Goal: Task Accomplishment & Management: Use online tool/utility

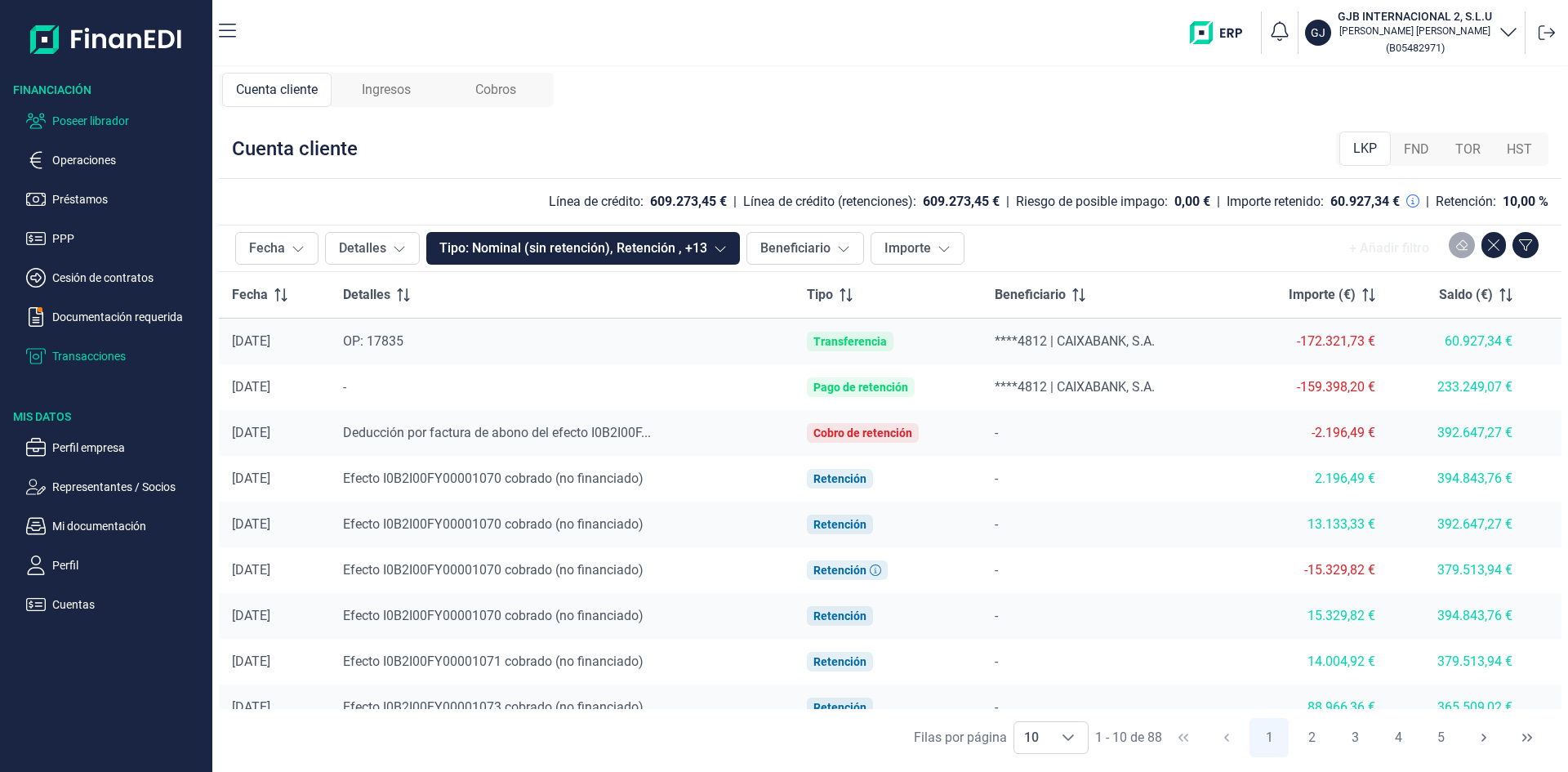
click at [95, 120] on p "Poseer librador" at bounding box center [129, 121] width 154 height 20
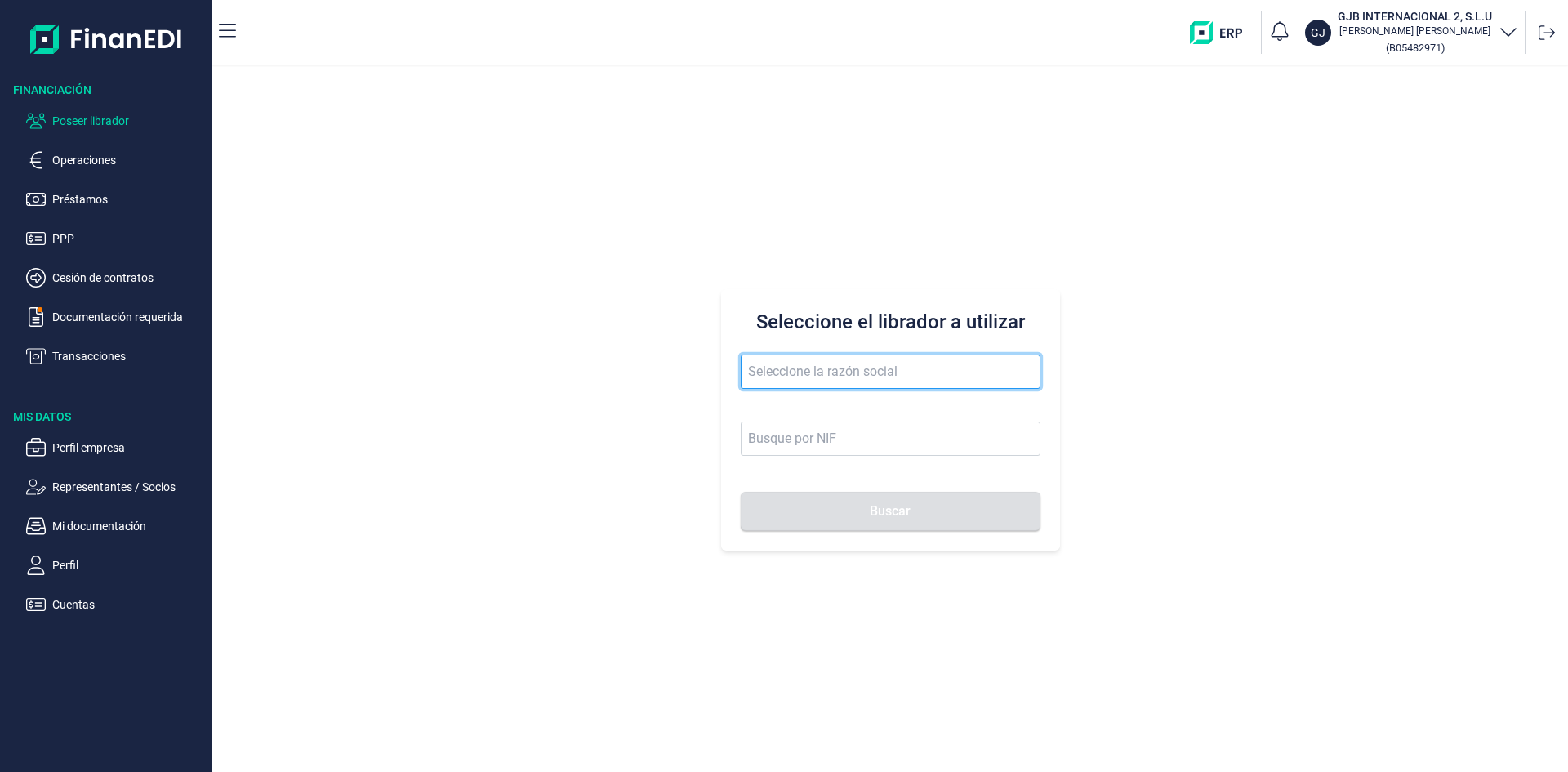
click at [778, 367] on input "text" at bounding box center [891, 371] width 300 height 35
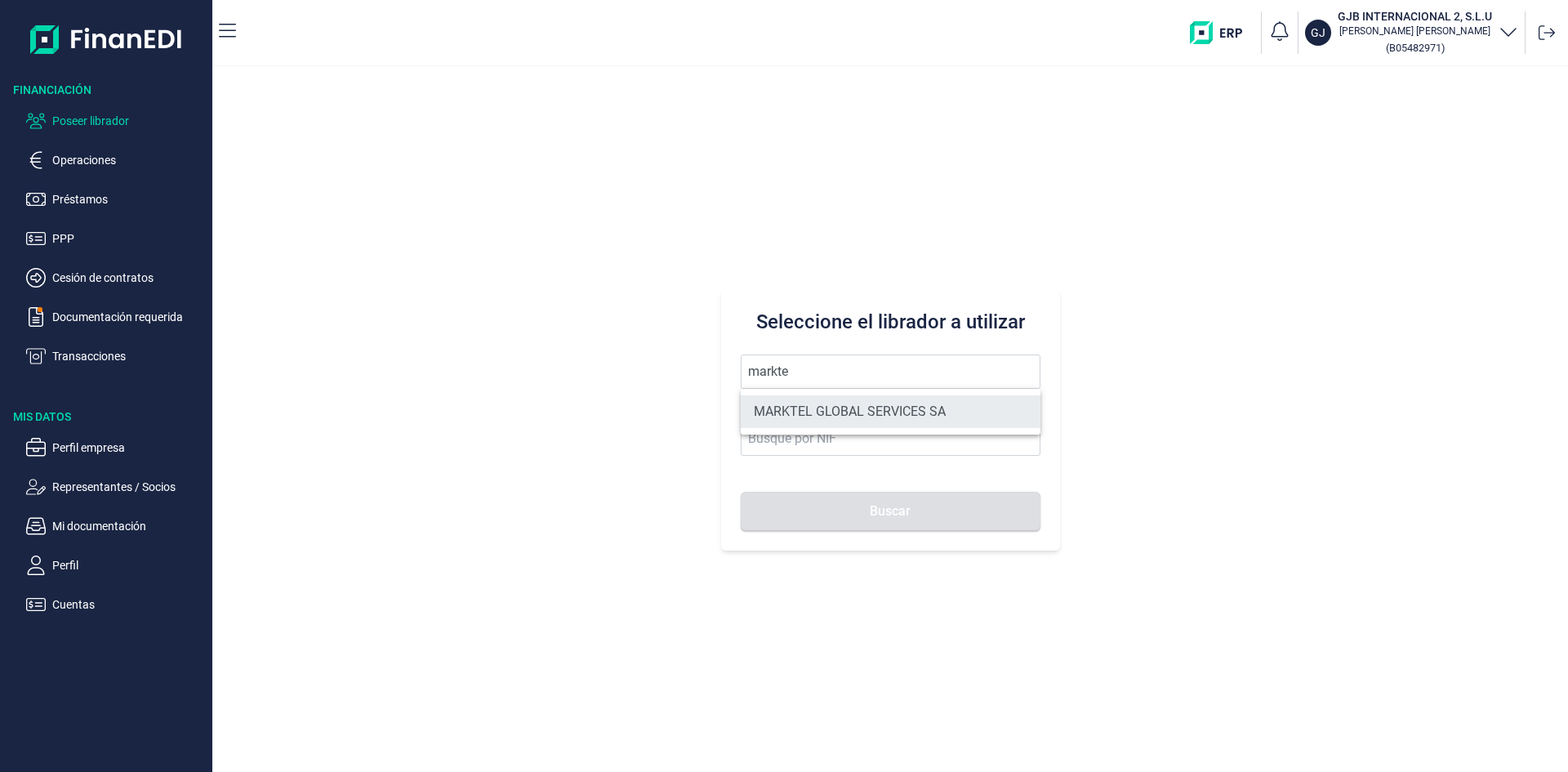
click at [815, 411] on li "MARKTEL GLOBAL SERVICES SA" at bounding box center [891, 411] width 300 height 33
type input "MARKTEL GLOBAL SERVICES SA"
type input "A82236944"
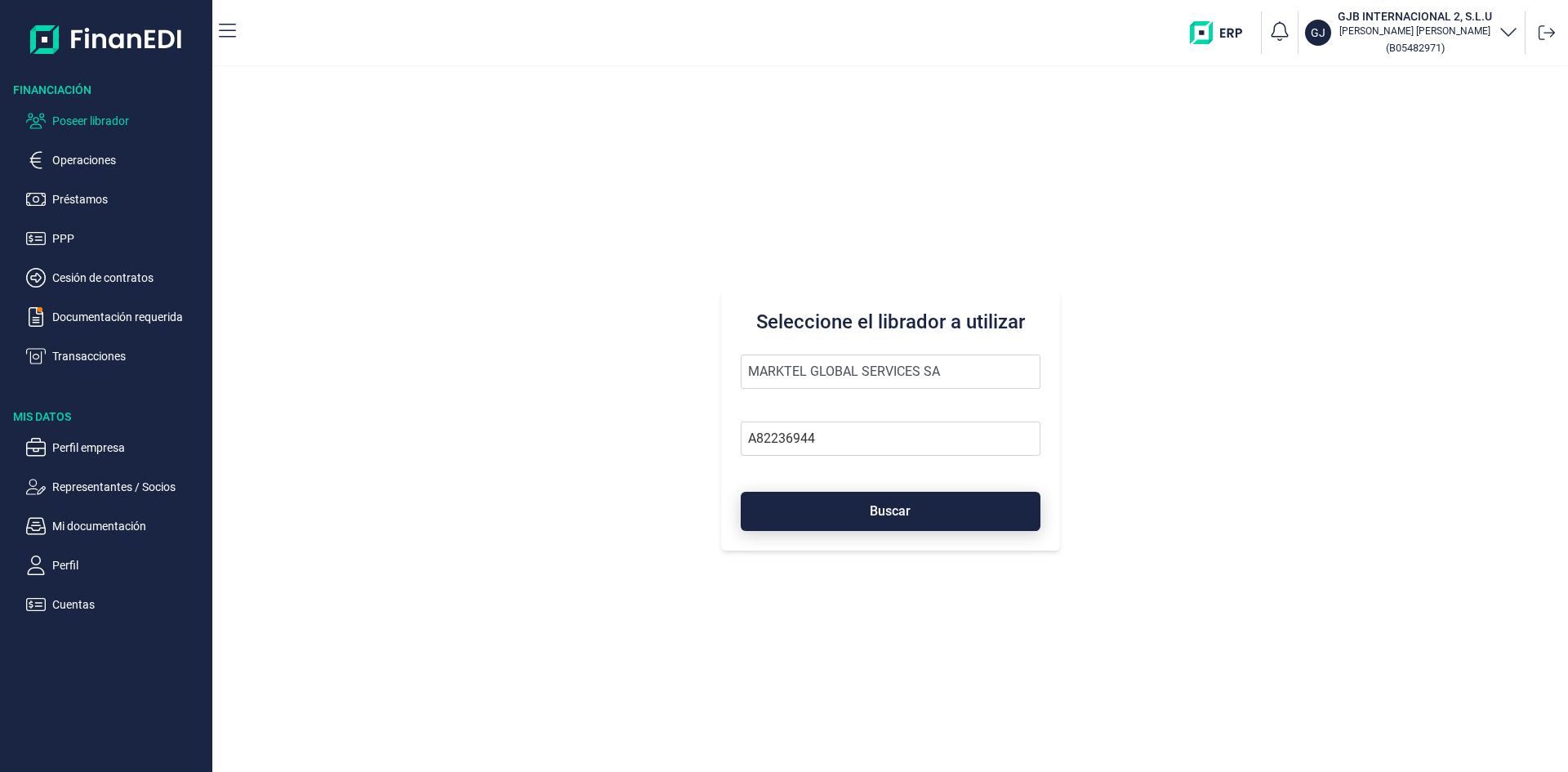
click at [858, 512] on button "Buscar" at bounding box center [891, 512] width 300 height 39
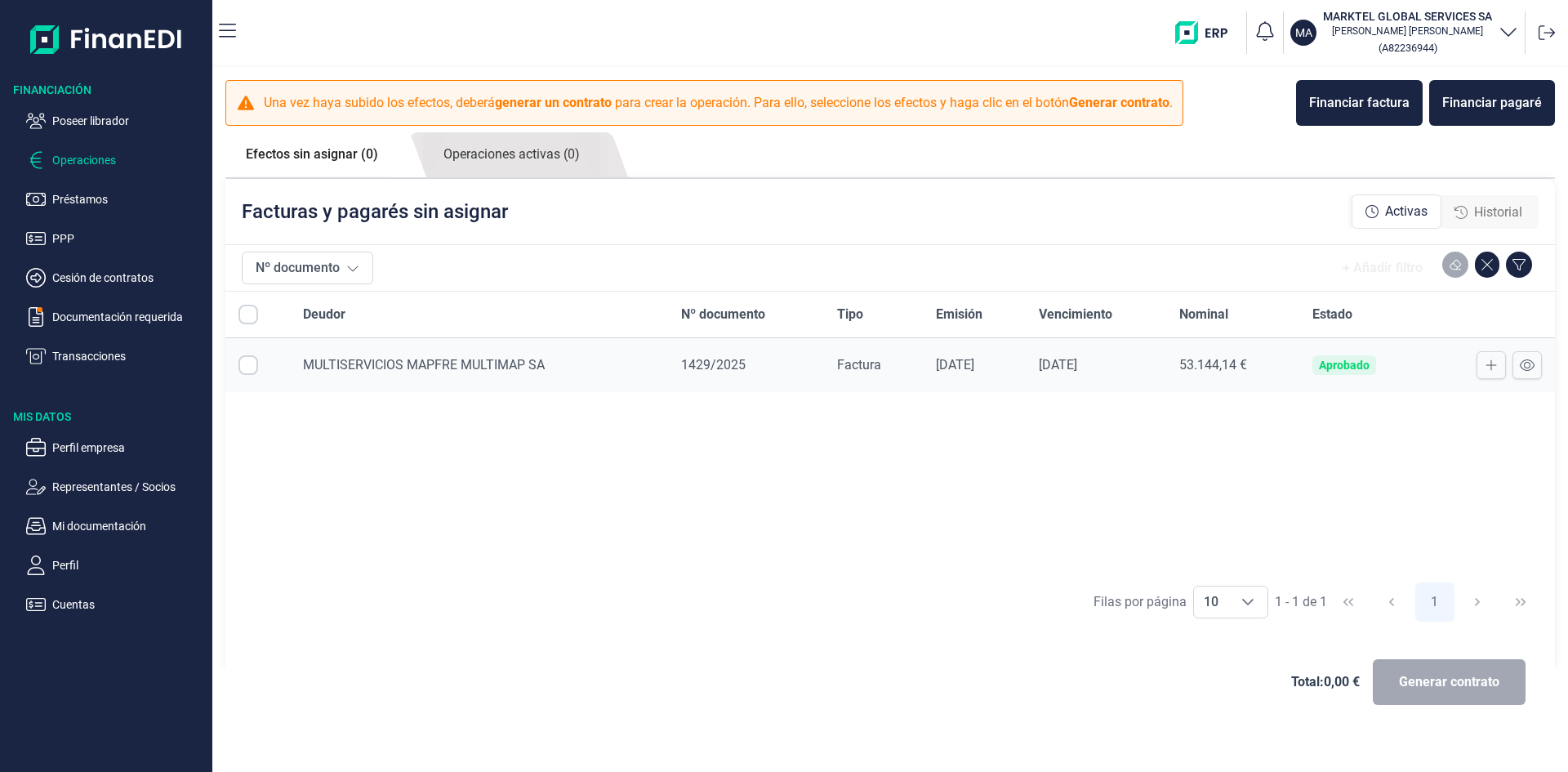
checkbox input "true"
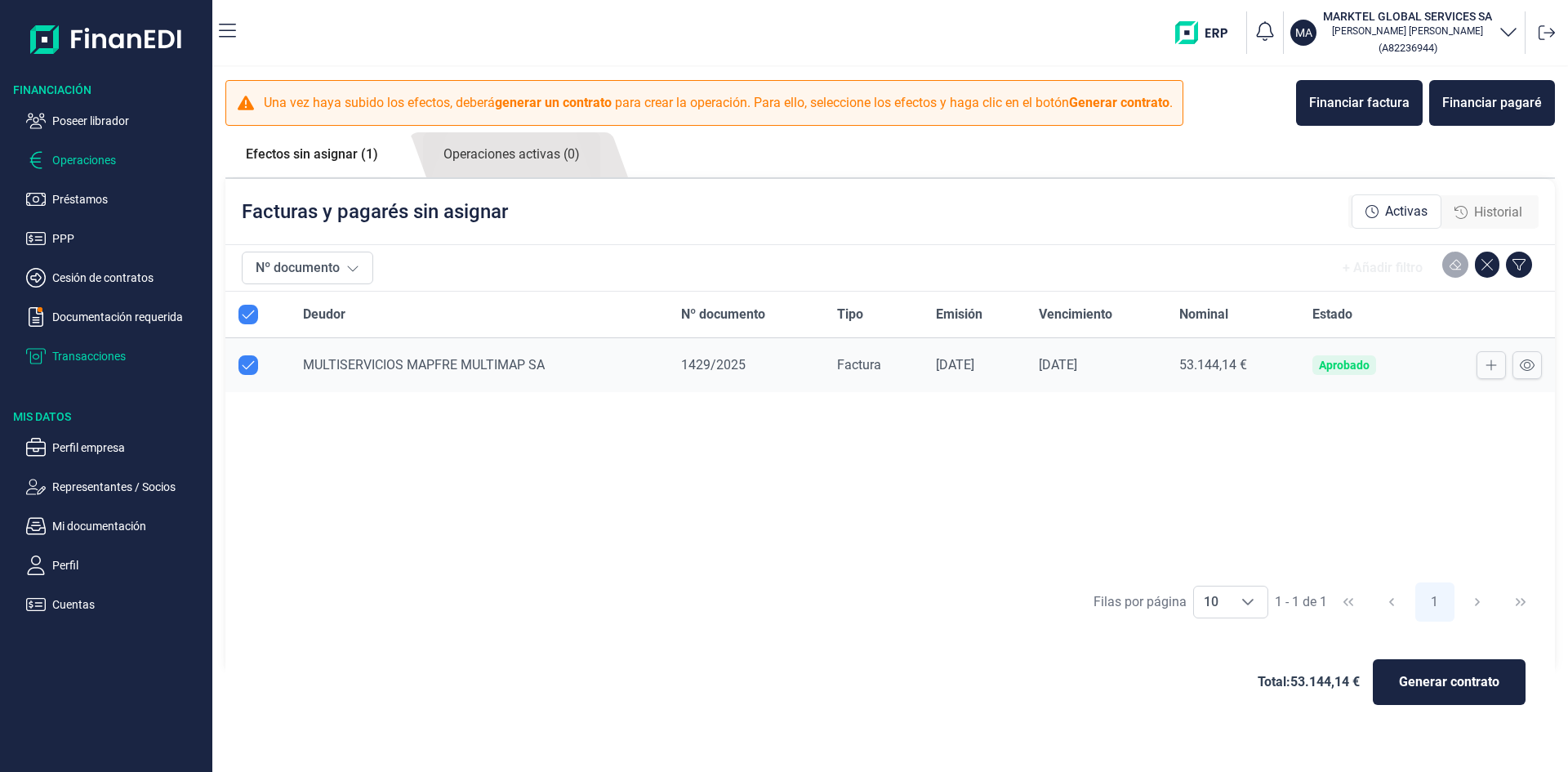
click at [116, 356] on p "Transacciones" at bounding box center [129, 356] width 154 height 20
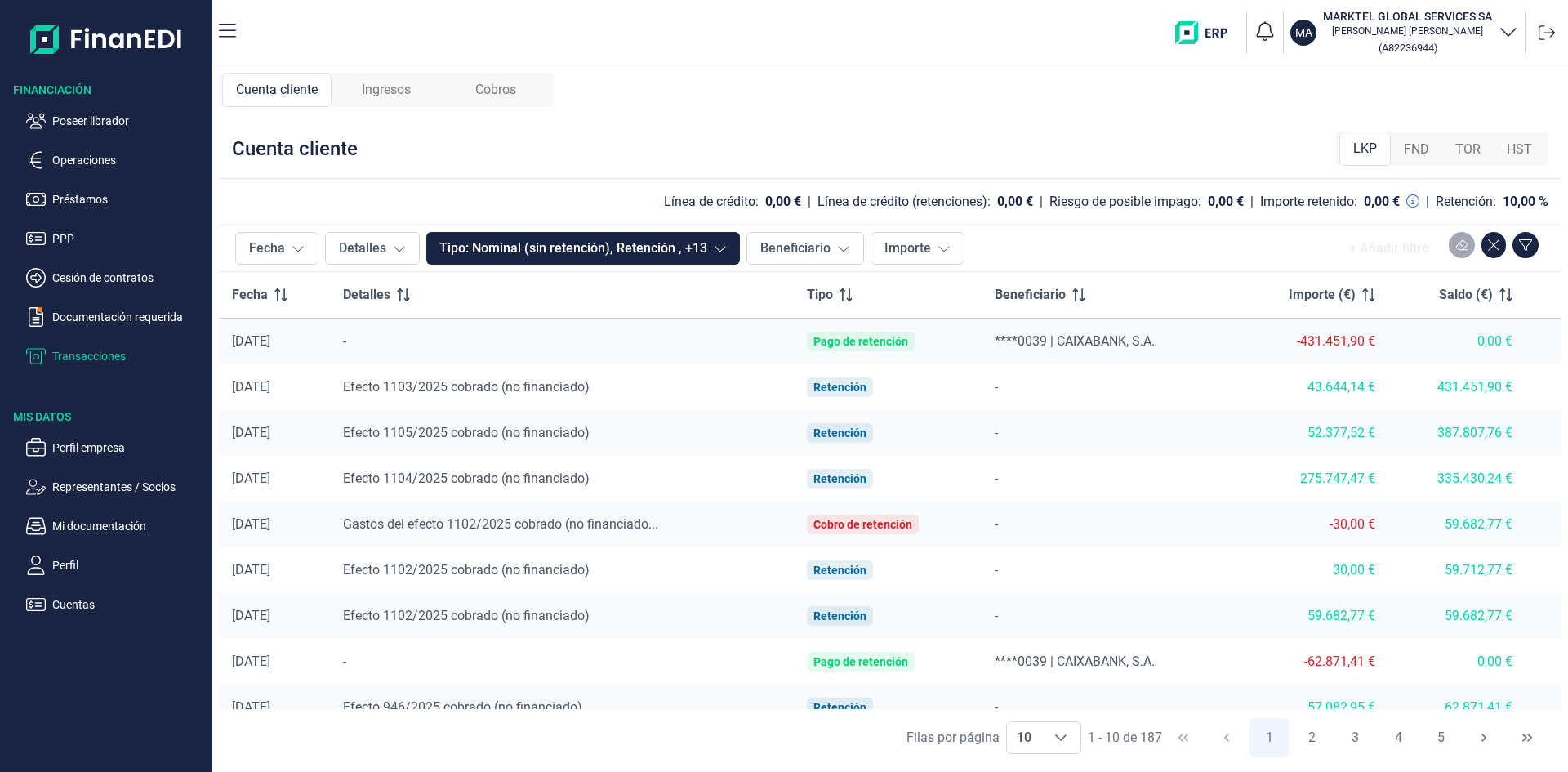
click at [403, 91] on span "Ingresos" at bounding box center [387, 90] width 49 height 20
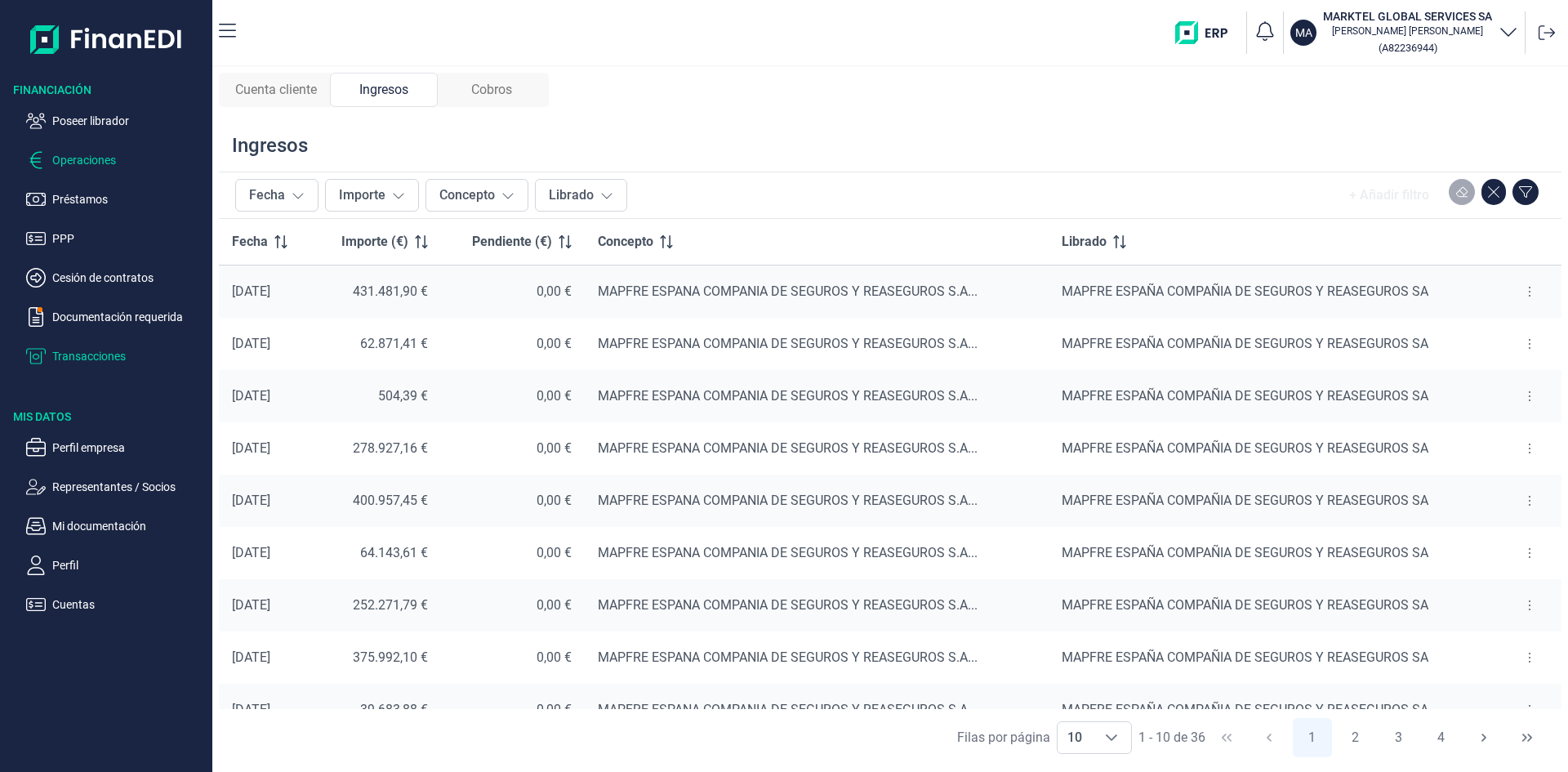
click at [107, 166] on p "Operaciones" at bounding box center [129, 160] width 154 height 20
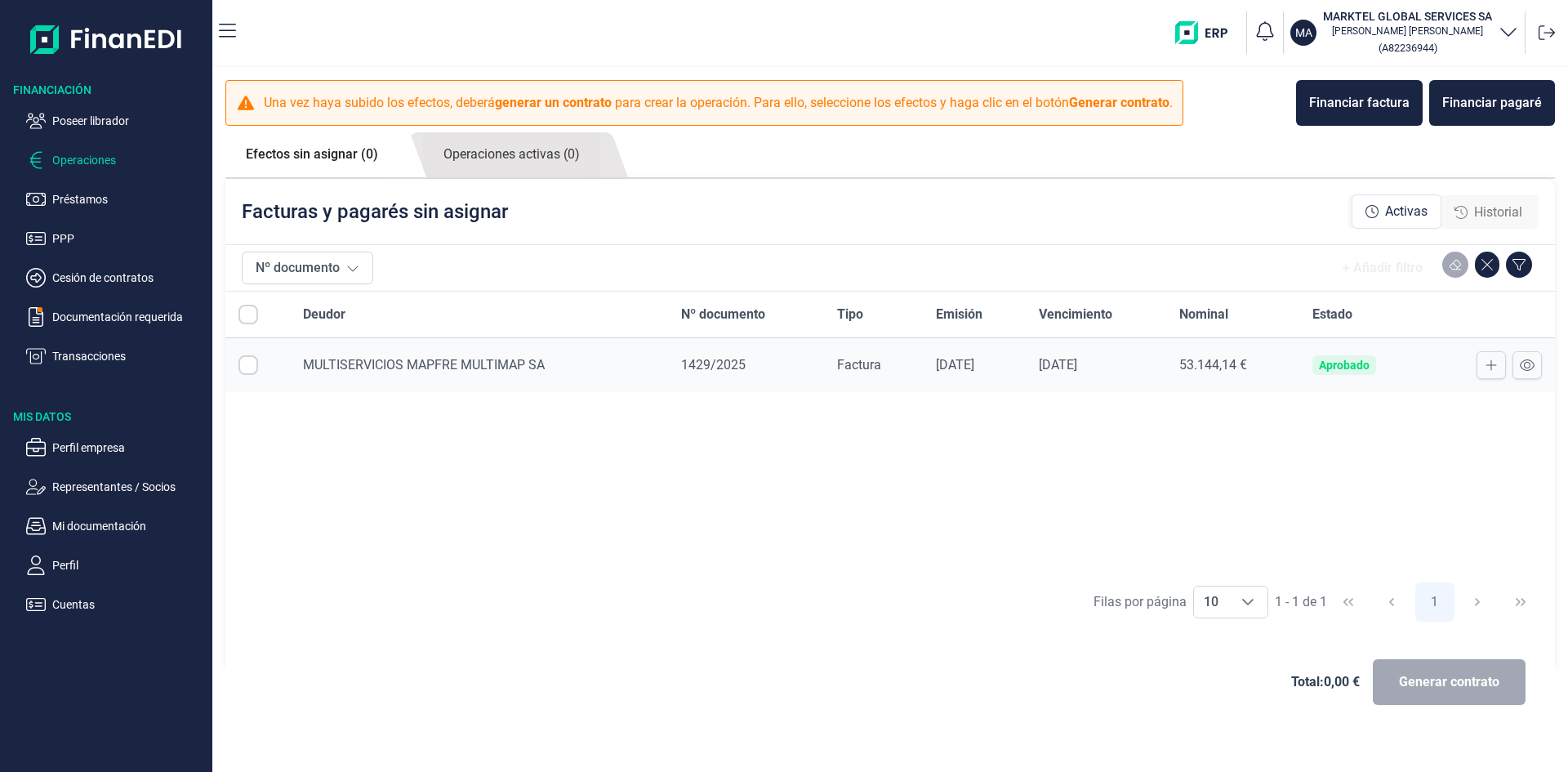
checkbox input "true"
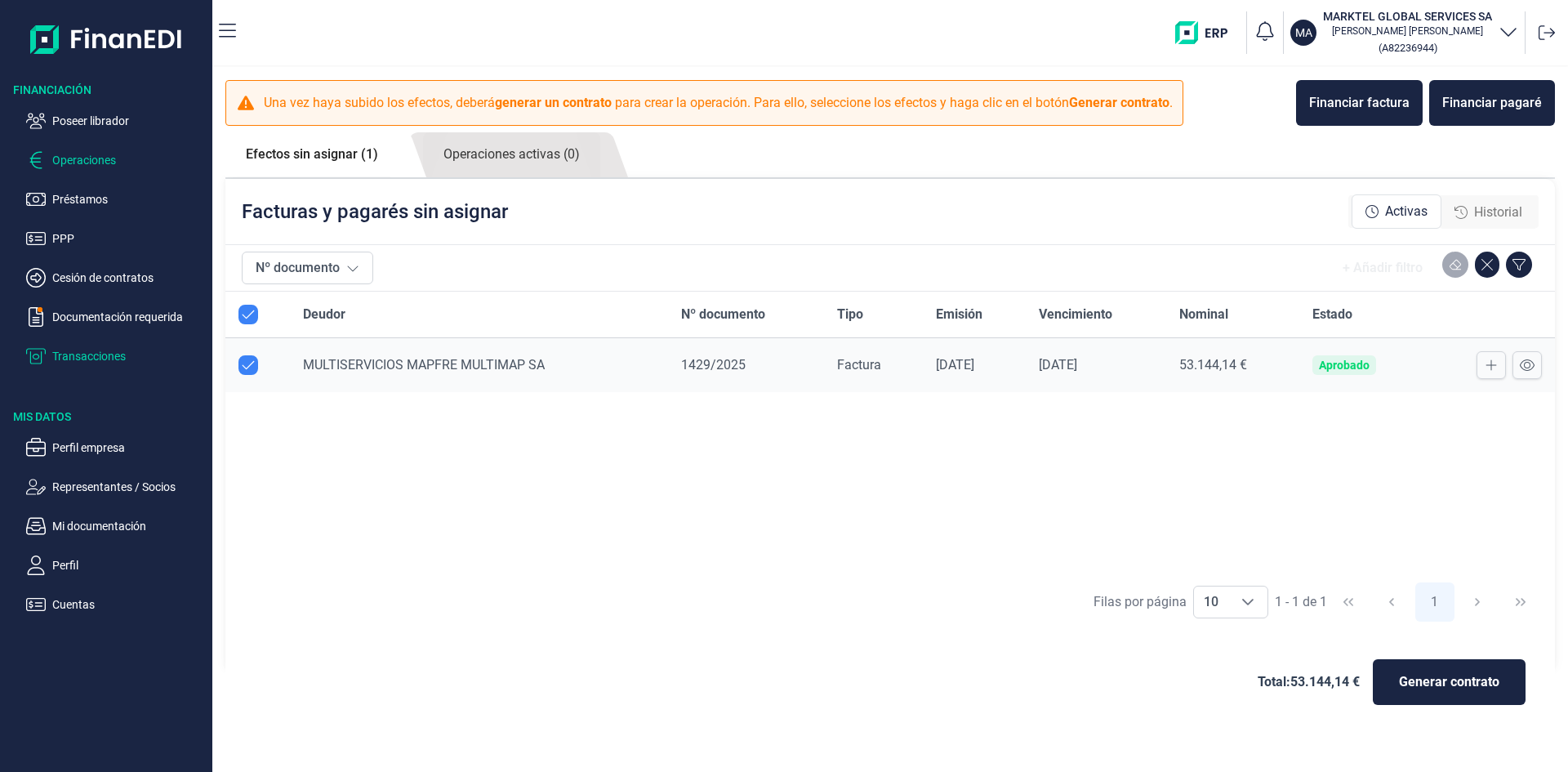
click at [105, 355] on p "Transacciones" at bounding box center [129, 356] width 154 height 20
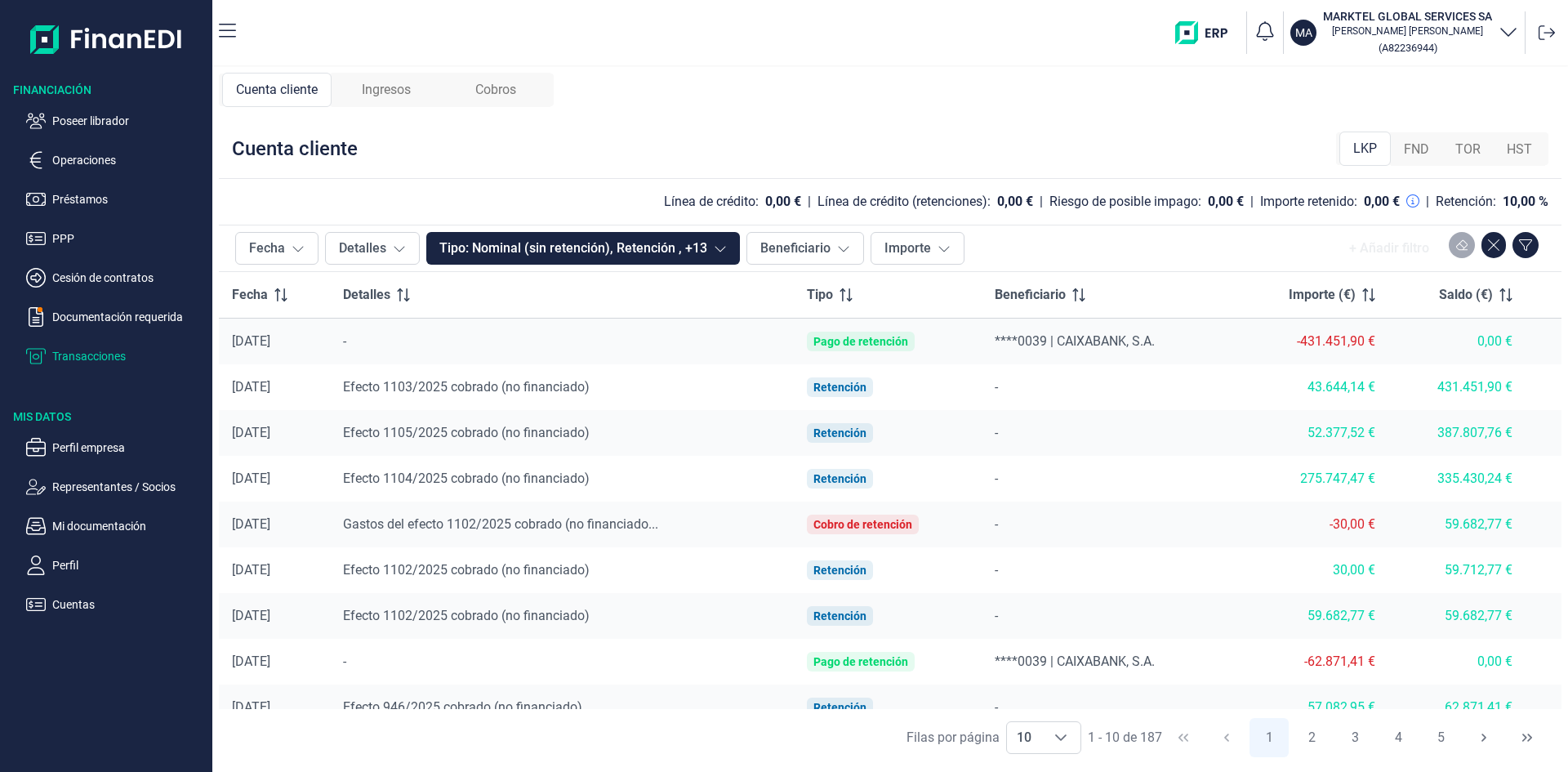
click at [404, 93] on span "Ingresos" at bounding box center [387, 90] width 49 height 20
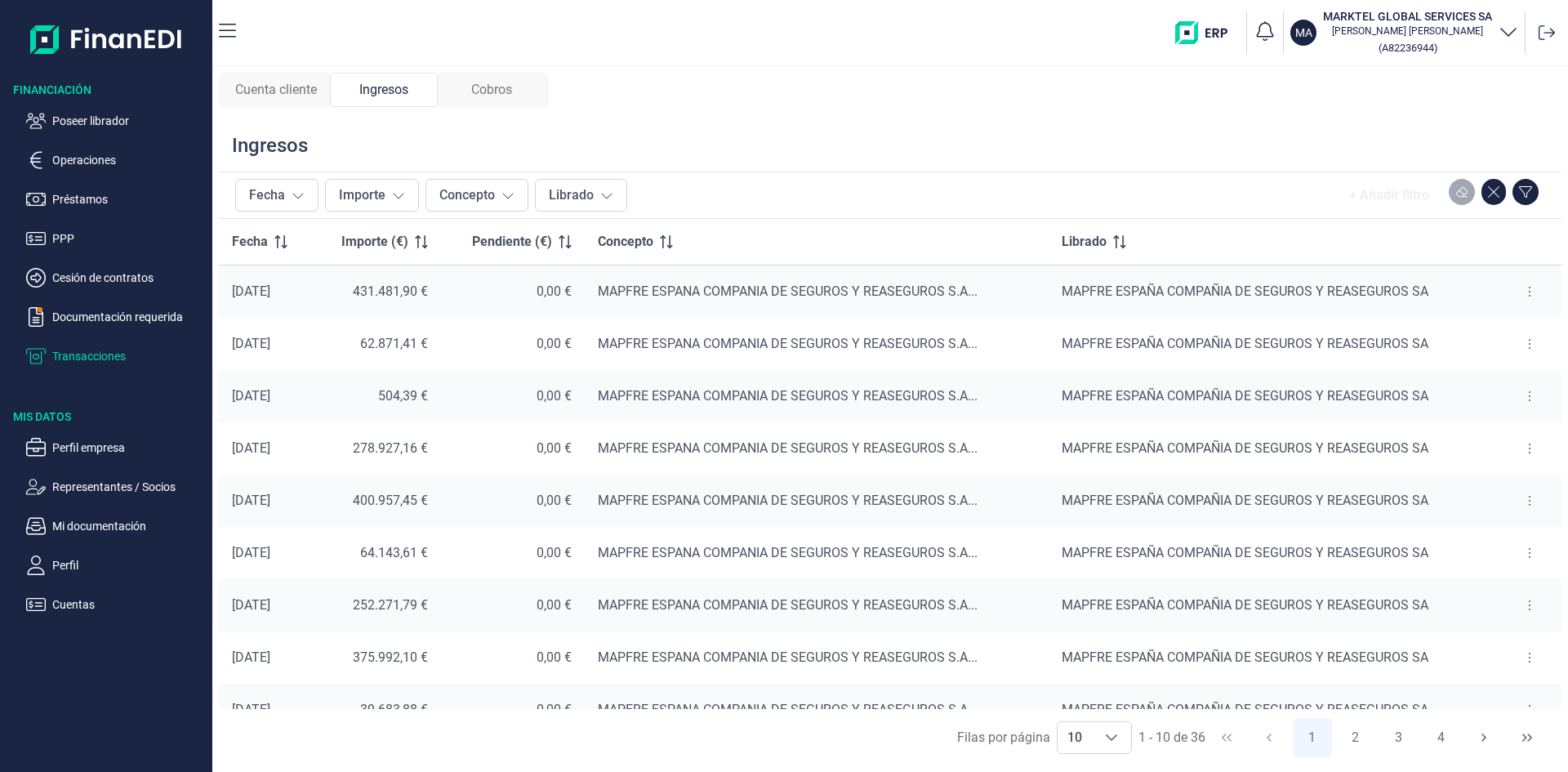
click at [393, 91] on span "Ingresos" at bounding box center [384, 90] width 49 height 20
click at [493, 88] on span "Cobros" at bounding box center [491, 90] width 40 height 20
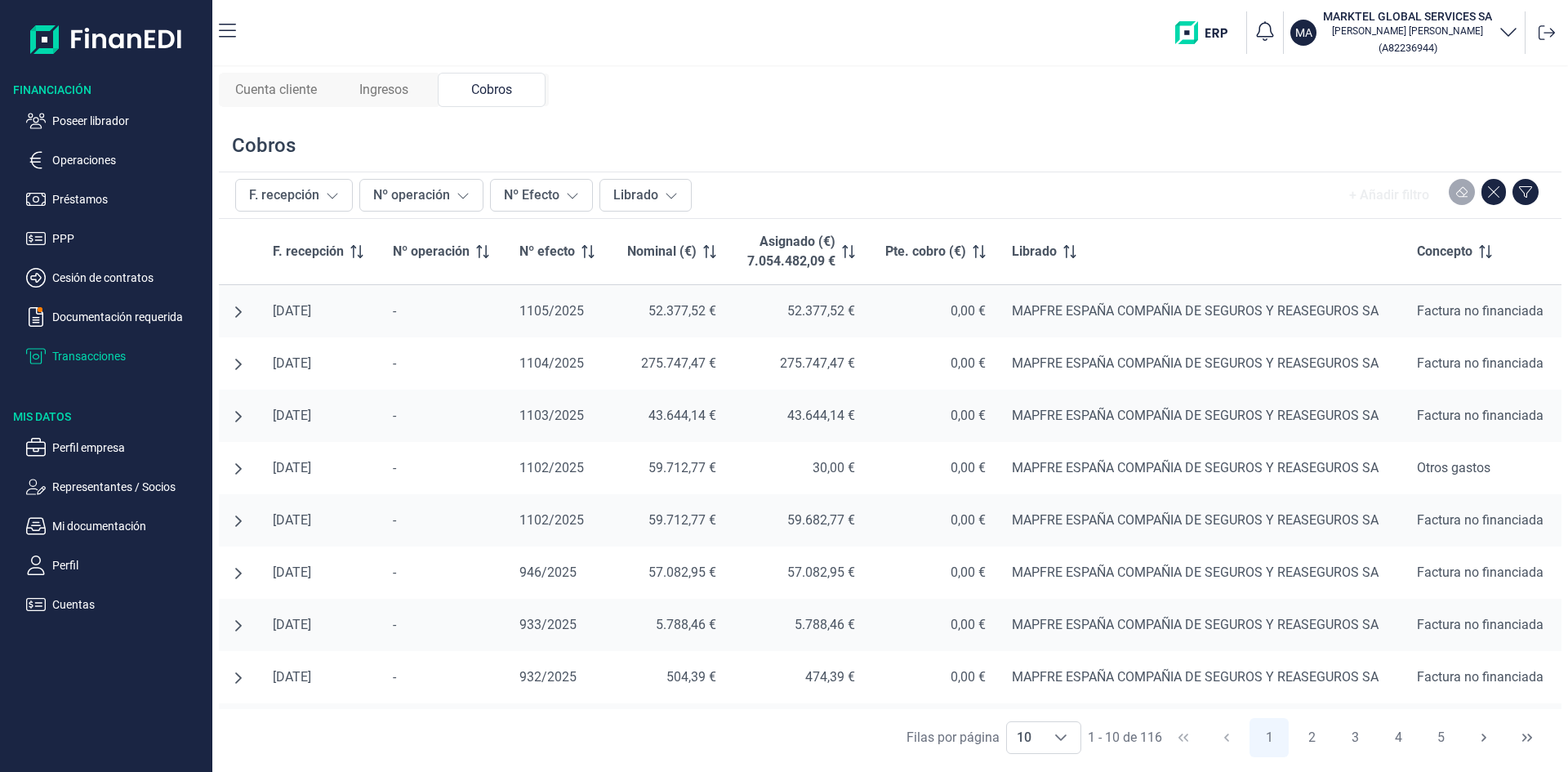
click at [396, 98] on span "Ingresos" at bounding box center [384, 90] width 49 height 20
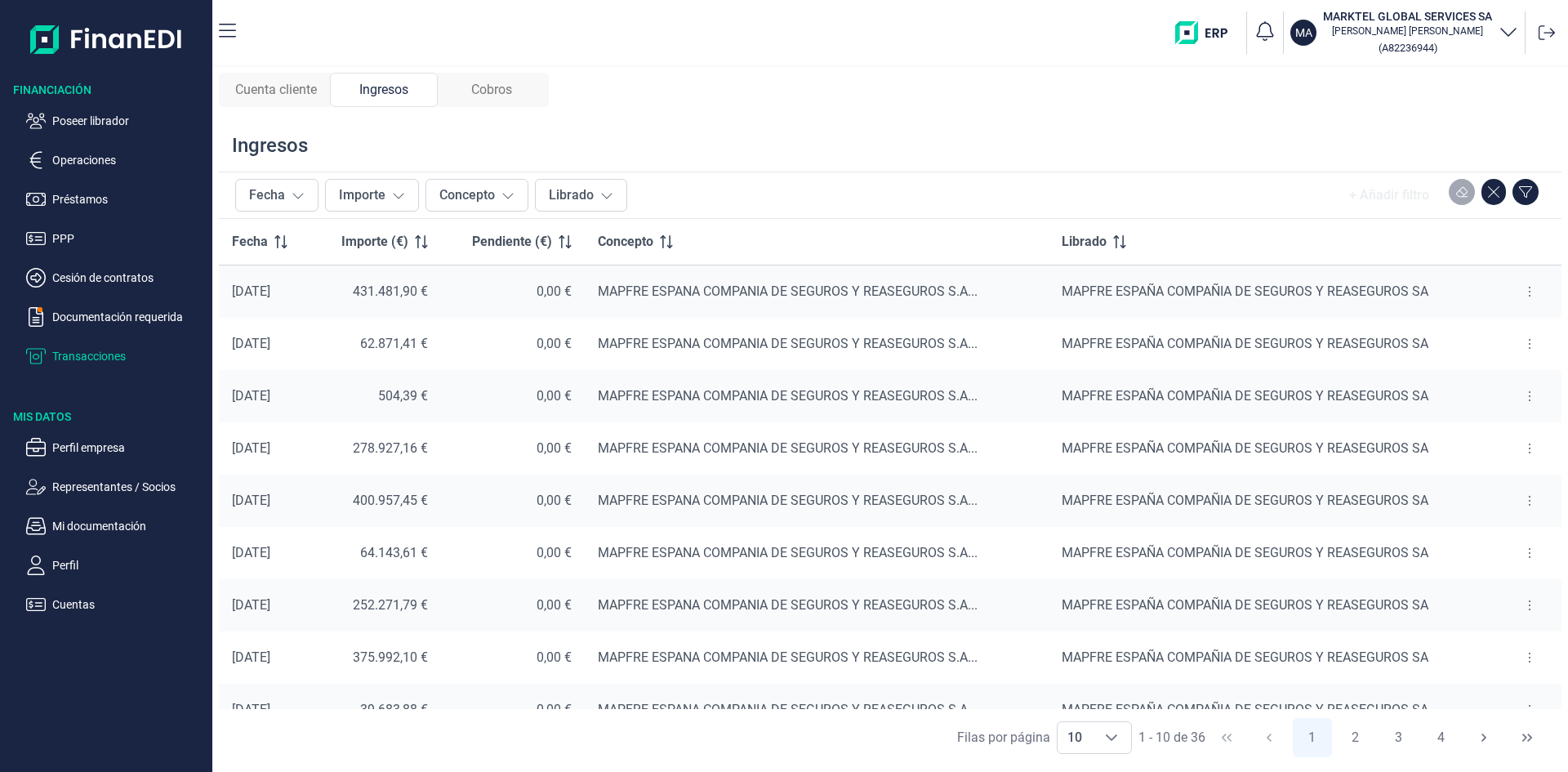
click at [293, 86] on span "Cuenta cliente" at bounding box center [276, 90] width 82 height 20
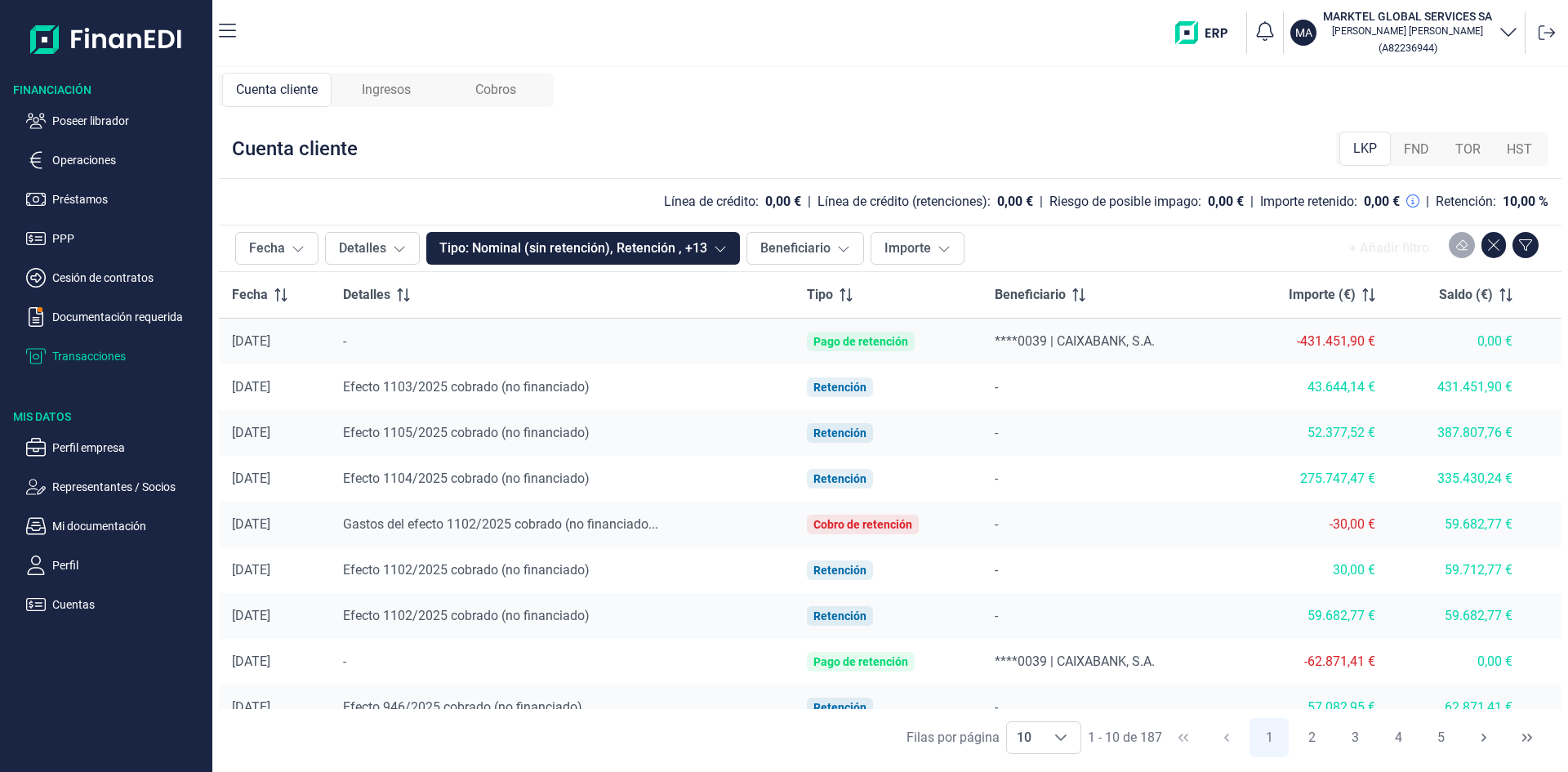
click at [1421, 154] on span "FND" at bounding box center [1417, 150] width 26 height 20
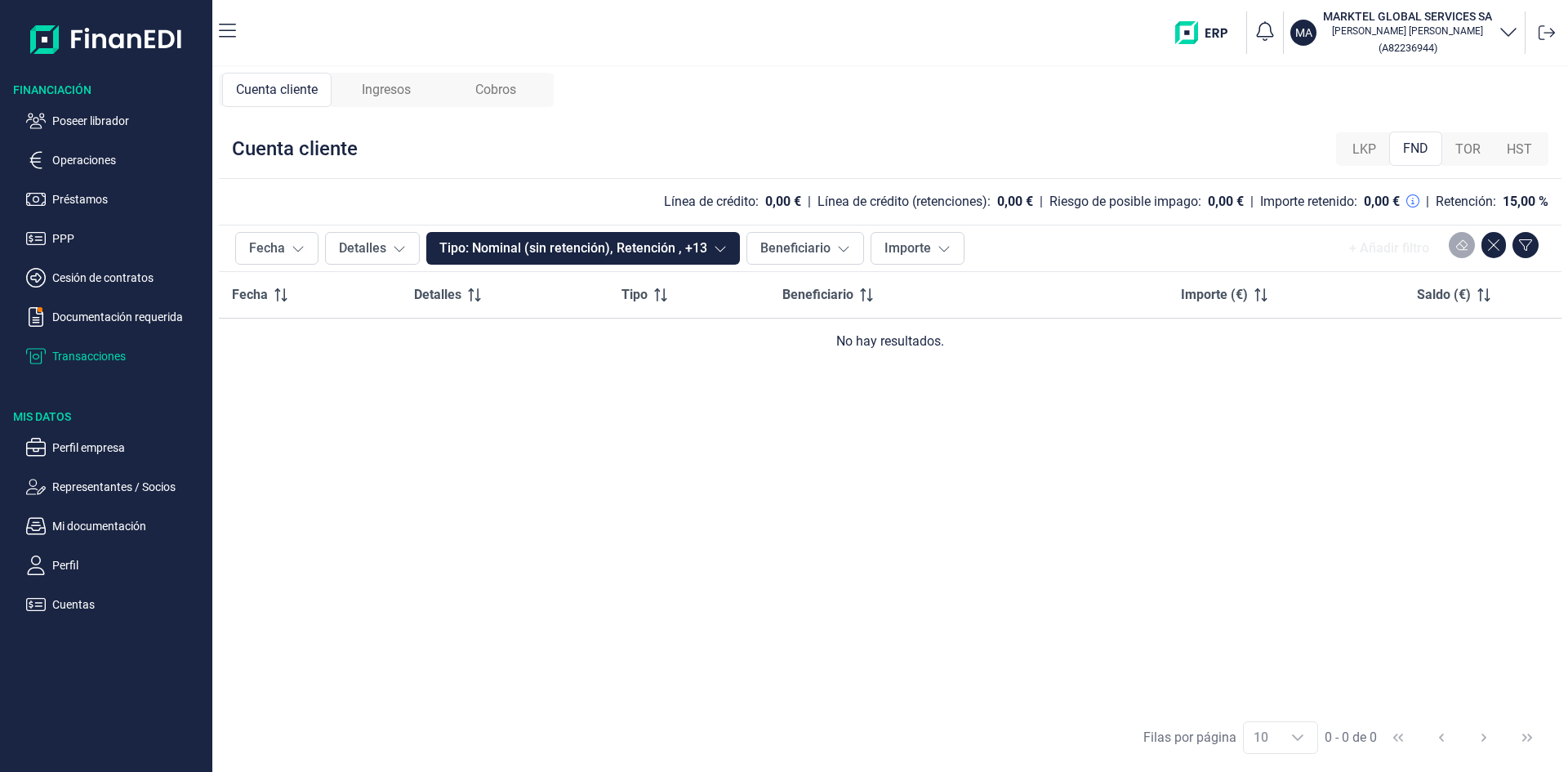
click at [1465, 152] on span "TOR" at bounding box center [1468, 150] width 26 height 20
click at [1366, 150] on span "LKP" at bounding box center [1365, 150] width 24 height 20
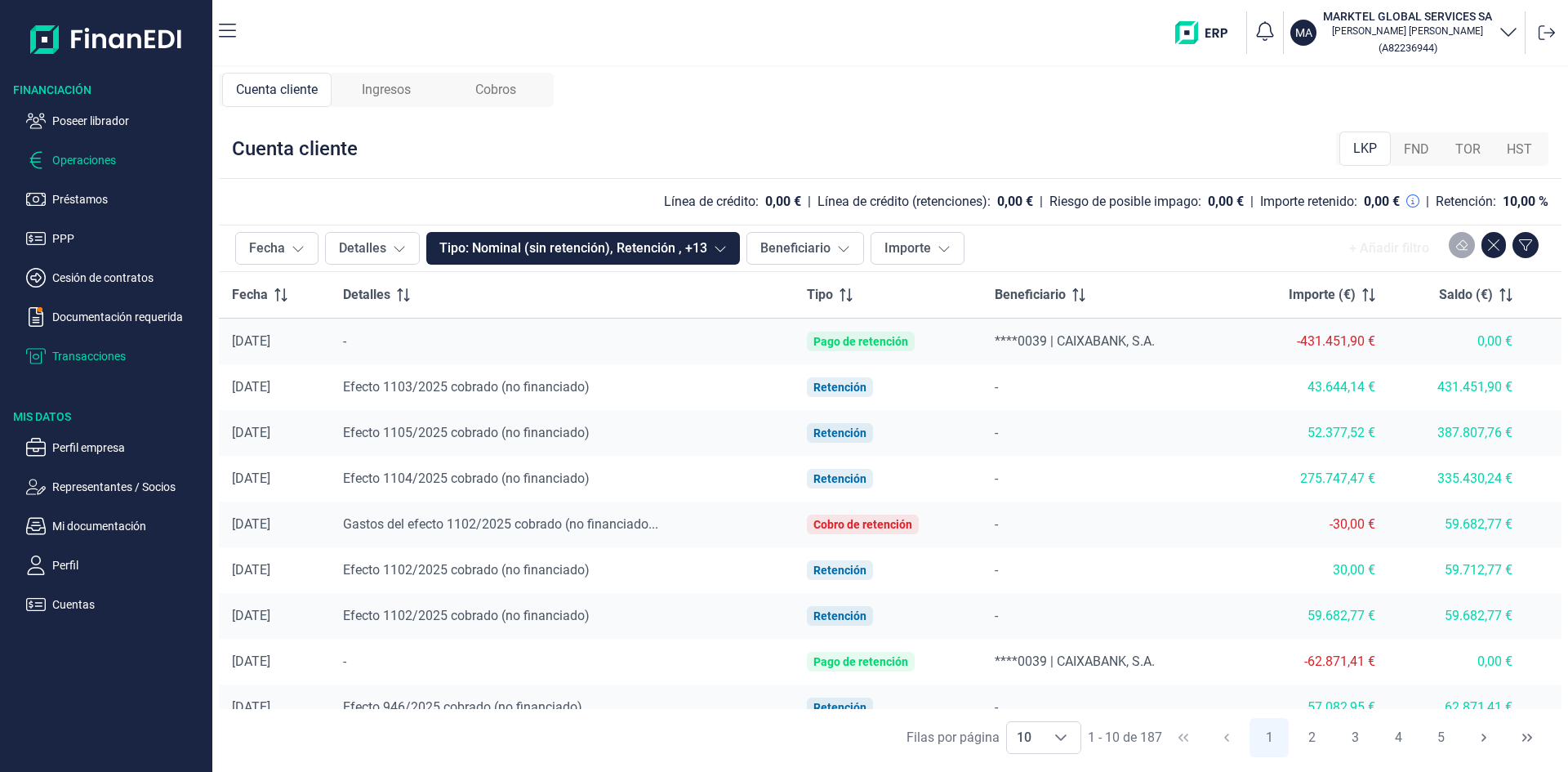
click at [102, 159] on p "Operaciones" at bounding box center [129, 160] width 154 height 20
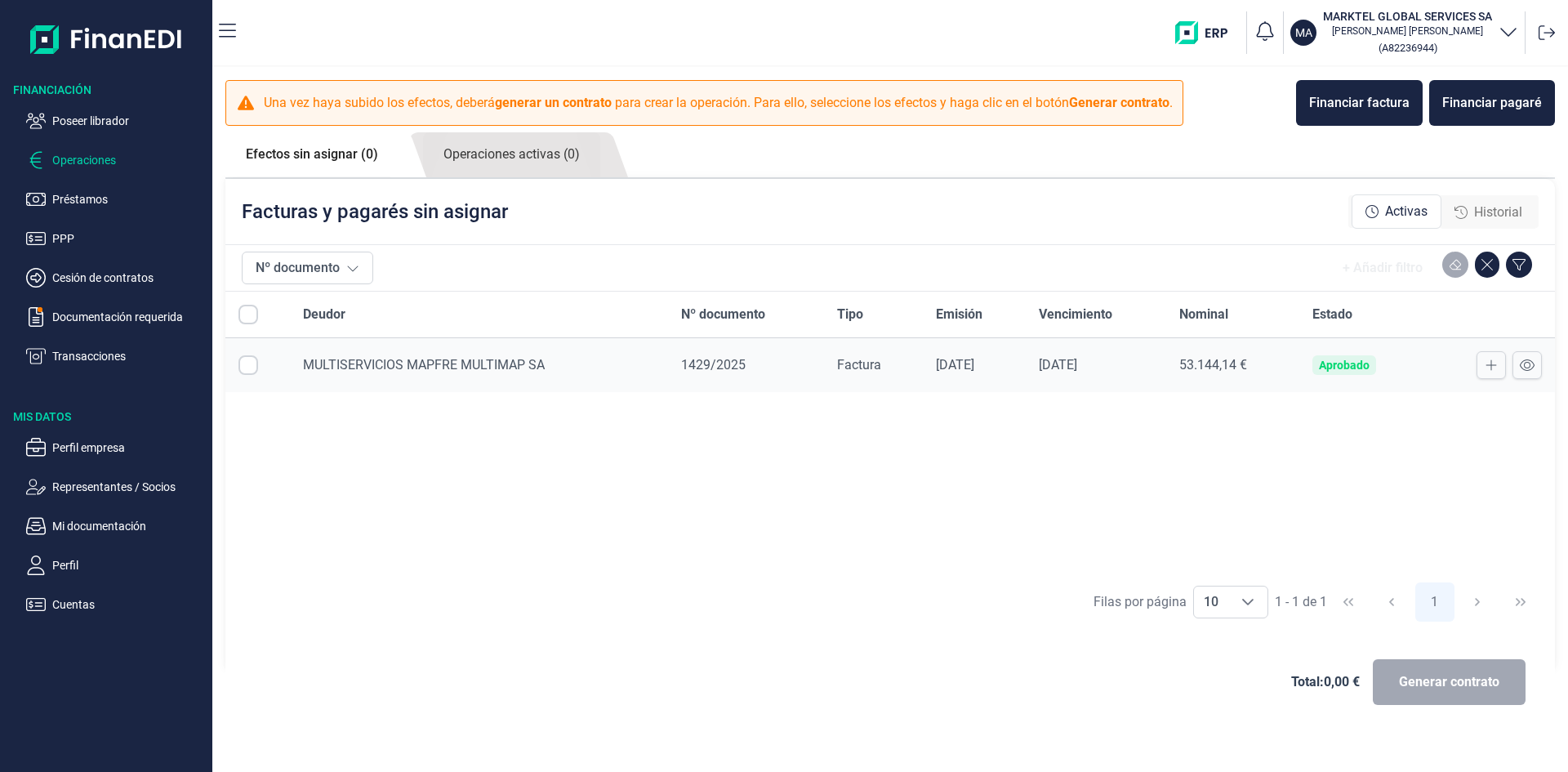
checkbox input "true"
